Goal: Task Accomplishment & Management: Use online tool/utility

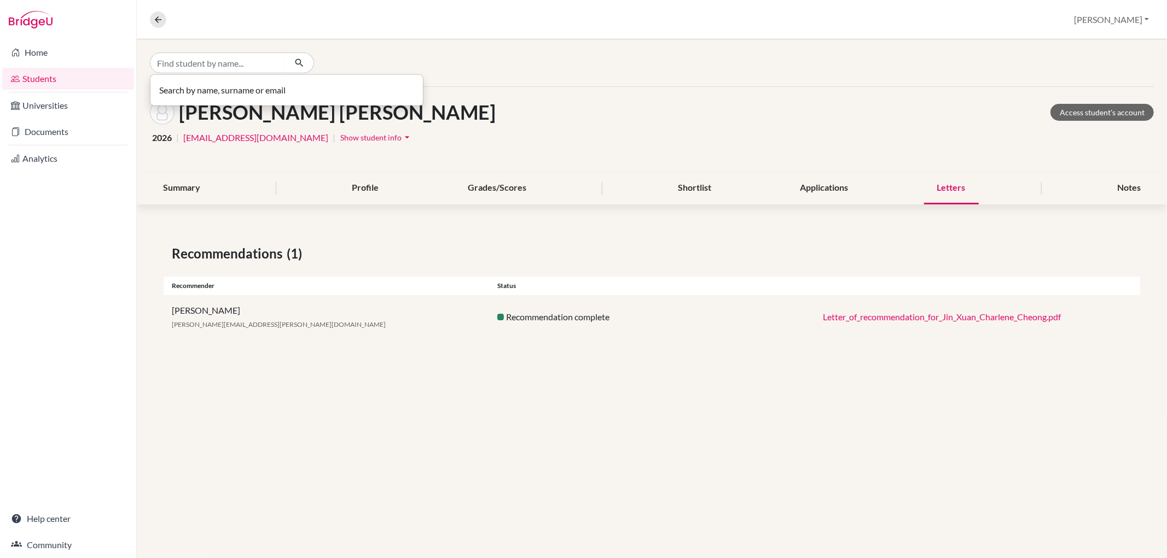
click at [241, 65] on input "Find student by name..." at bounding box center [218, 63] width 136 height 21
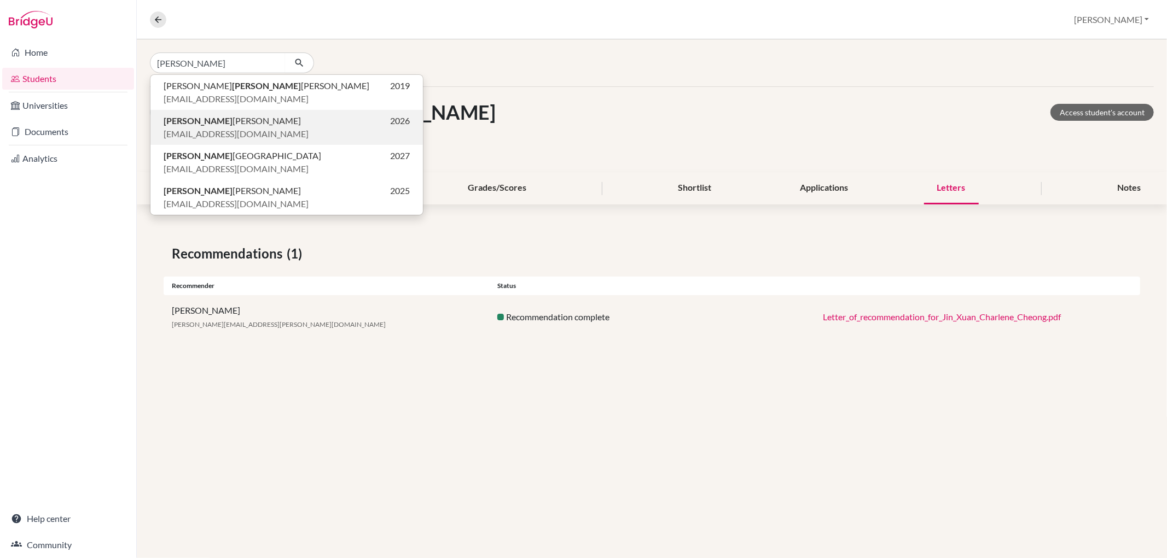
type input "luise"
click at [233, 118] on span "Luise Aschenbrenner" at bounding box center [232, 120] width 137 height 13
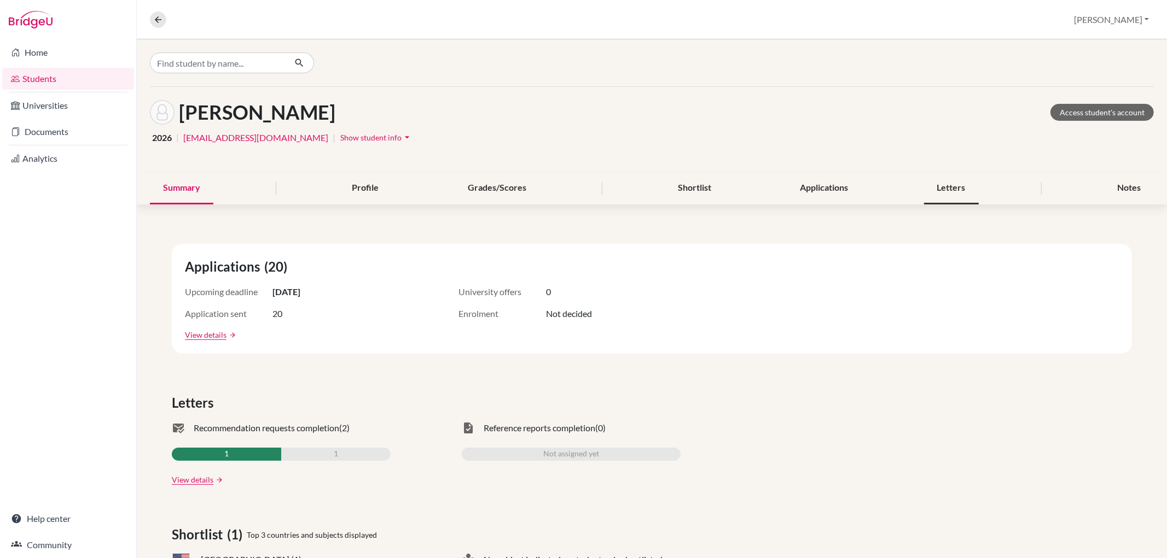
click at [952, 181] on div "Letters" at bounding box center [951, 188] width 55 height 32
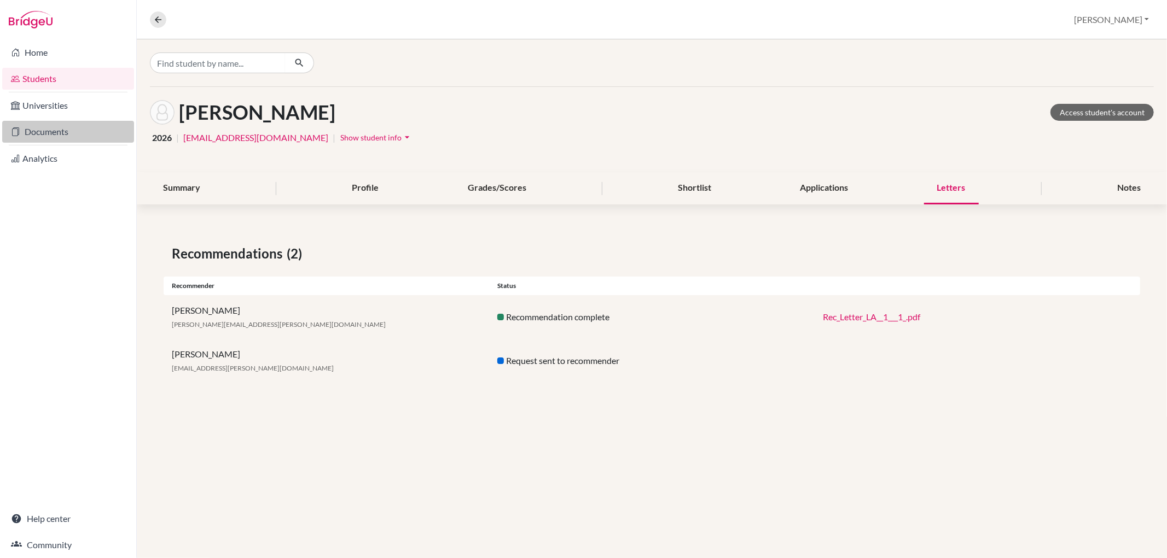
click at [74, 136] on link "Documents" at bounding box center [68, 132] width 132 height 22
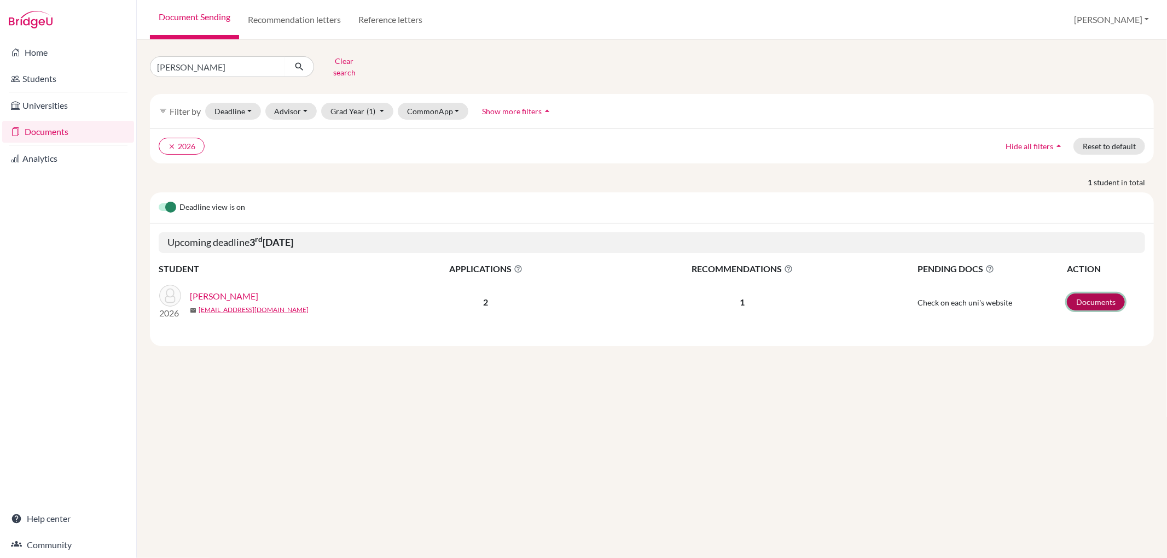
click at [1083, 294] on link "Documents" at bounding box center [1095, 302] width 58 height 17
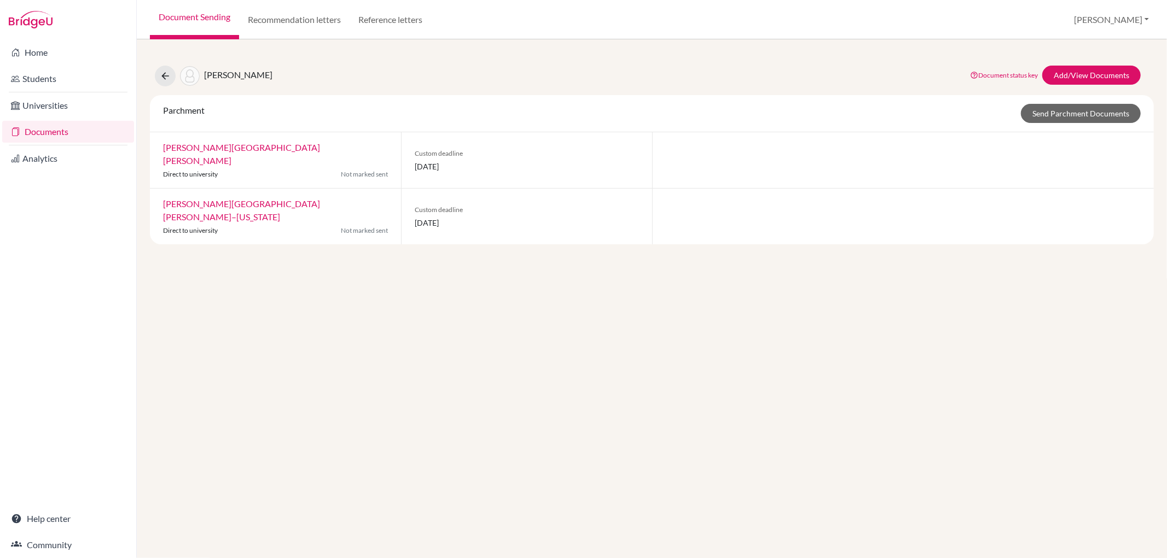
click at [166, 20] on link "Document Sending" at bounding box center [194, 19] width 89 height 39
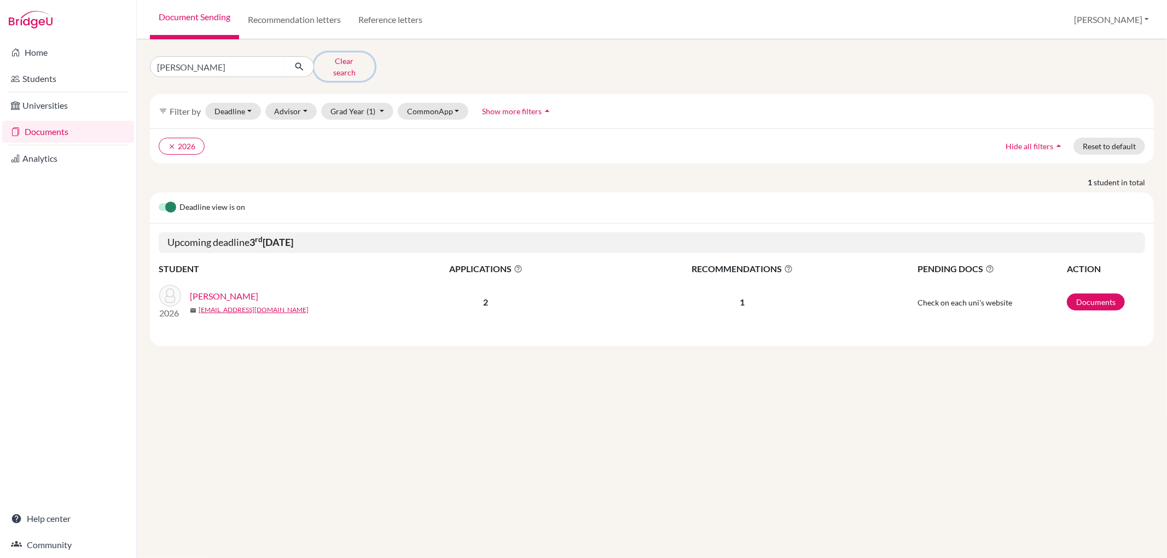
click at [332, 61] on button "Clear search" at bounding box center [344, 67] width 61 height 28
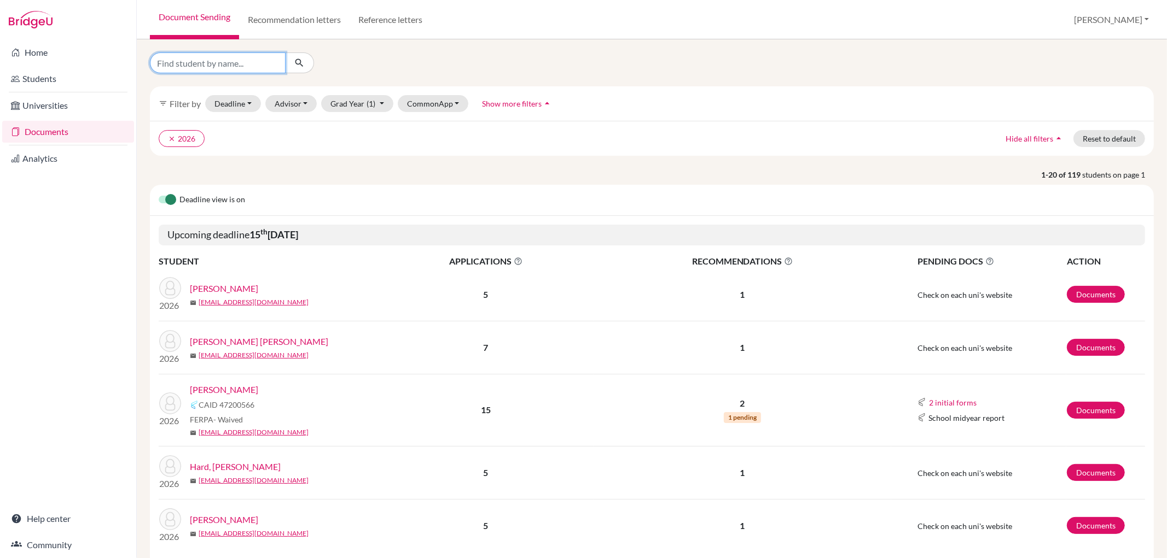
click at [236, 68] on input "Find student by name..." at bounding box center [218, 63] width 136 height 21
type input "luise"
click at [301, 59] on icon "submit" at bounding box center [299, 62] width 11 height 11
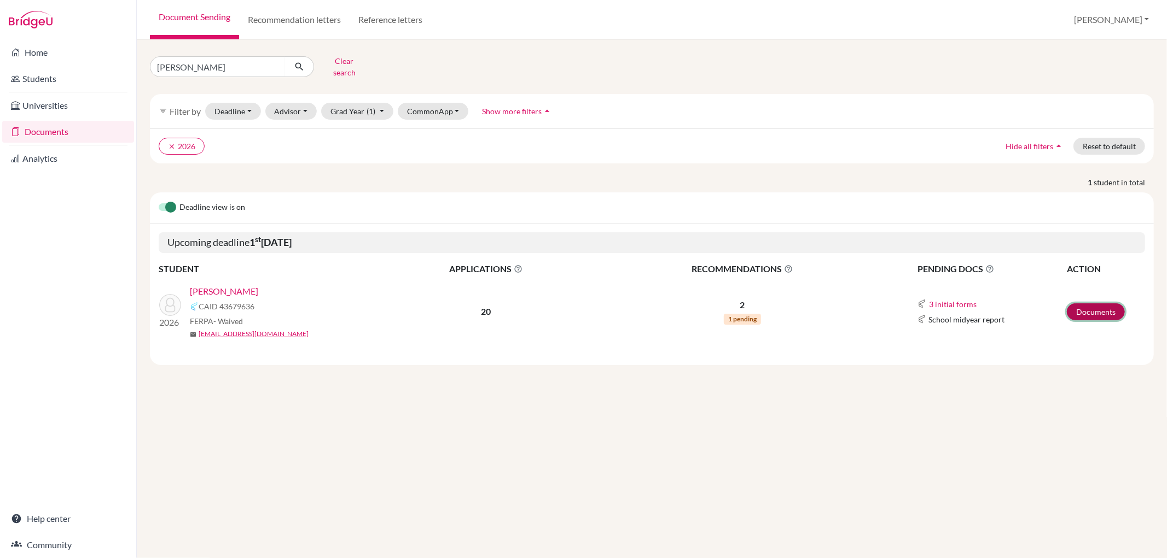
click at [1100, 305] on link "Documents" at bounding box center [1095, 312] width 58 height 17
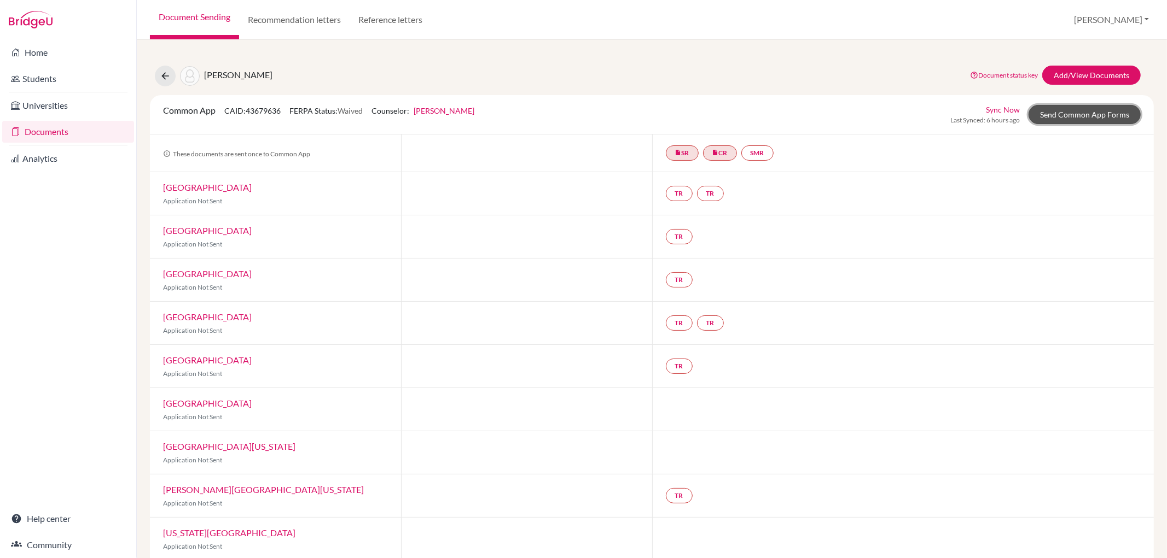
click at [1094, 113] on link "Send Common App Forms" at bounding box center [1084, 114] width 112 height 19
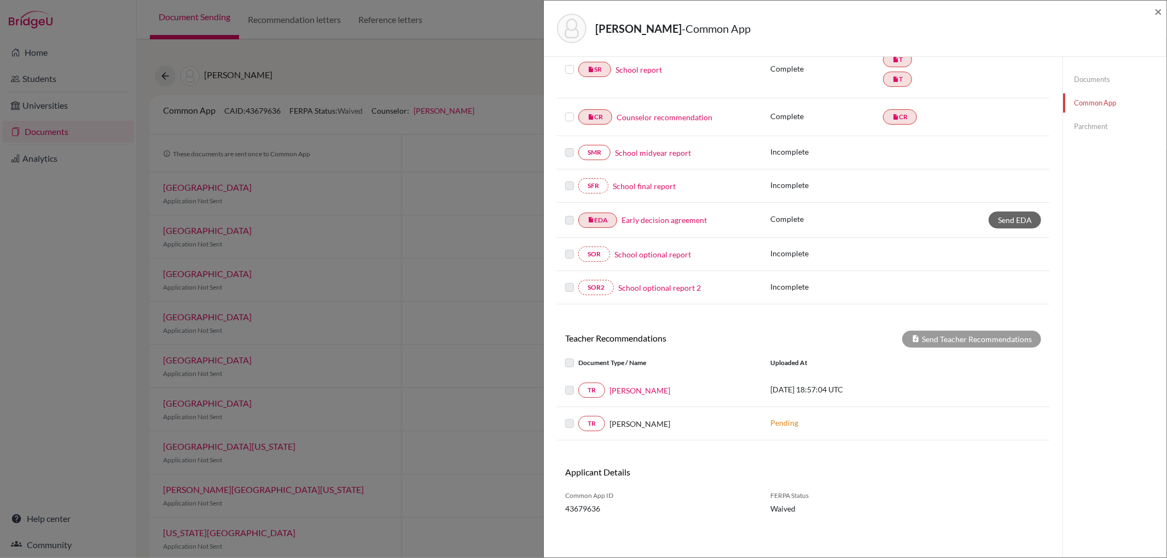
scroll to position [162, 0]
